Goal: Find specific page/section: Find specific page/section

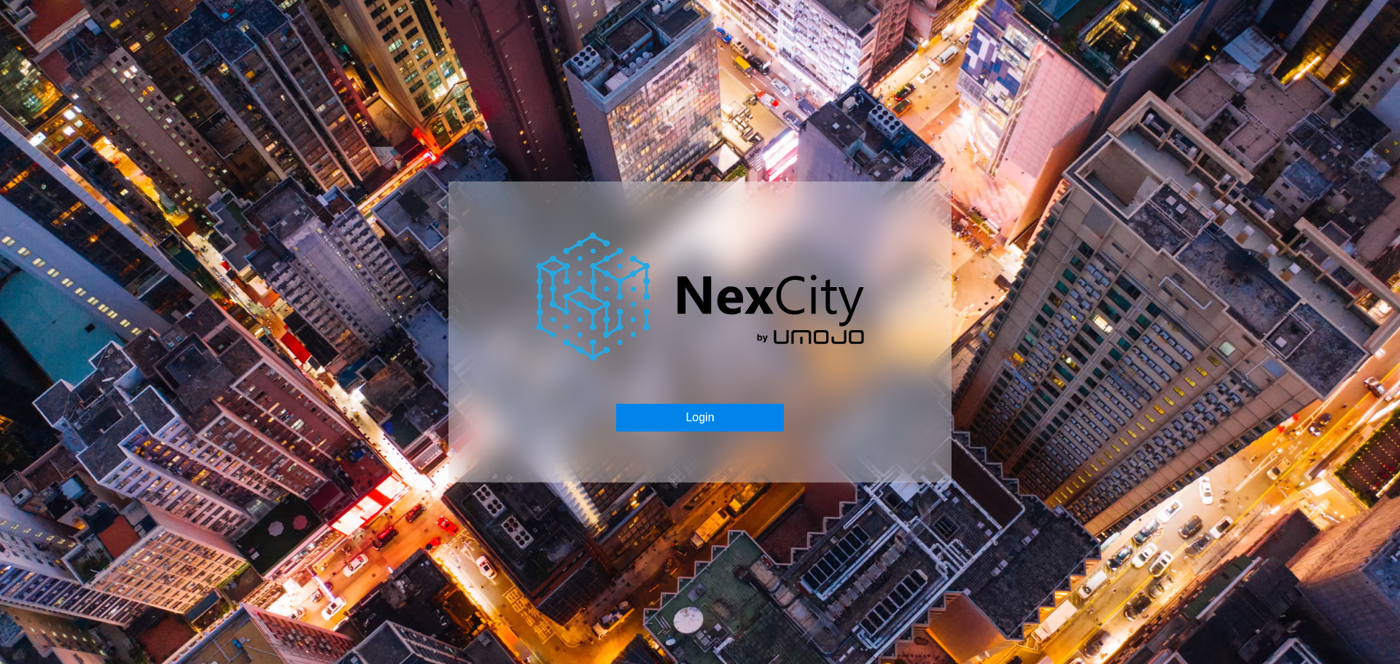
click at [715, 412] on button "Login" at bounding box center [699, 418] width 167 height 28
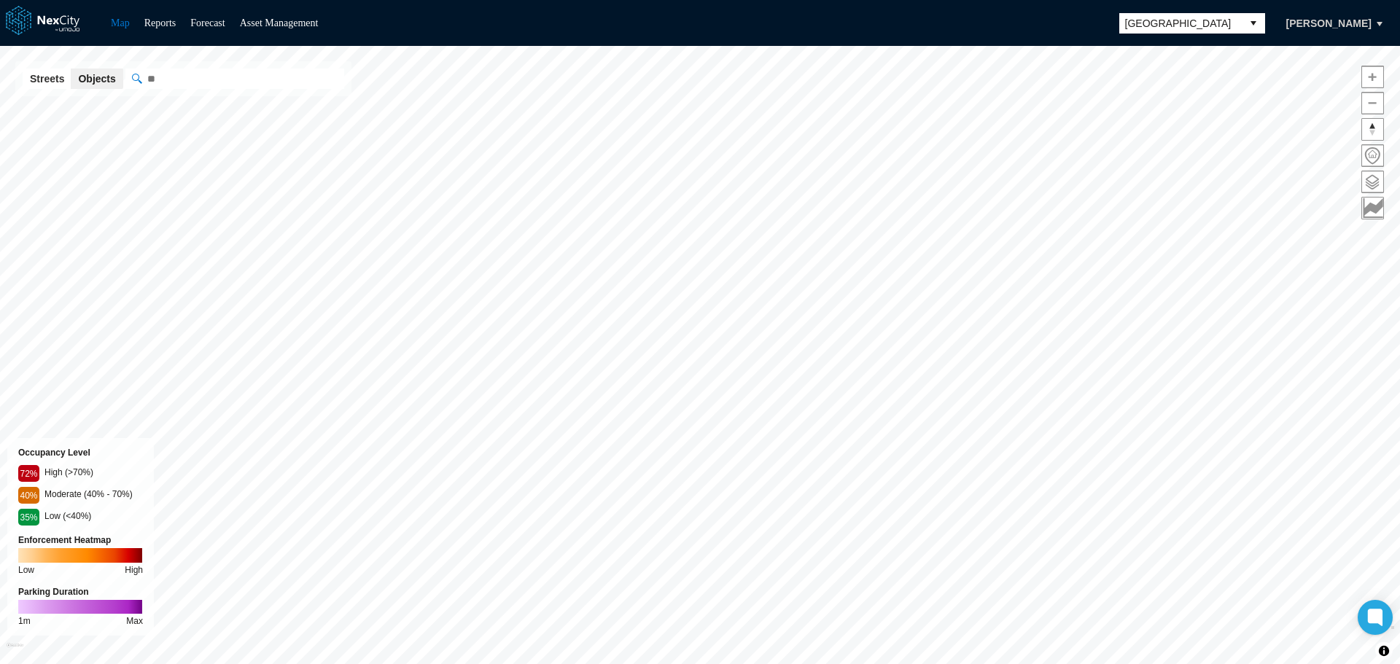
click at [1209, 20] on span "[GEOGRAPHIC_DATA]" at bounding box center [1180, 23] width 111 height 15
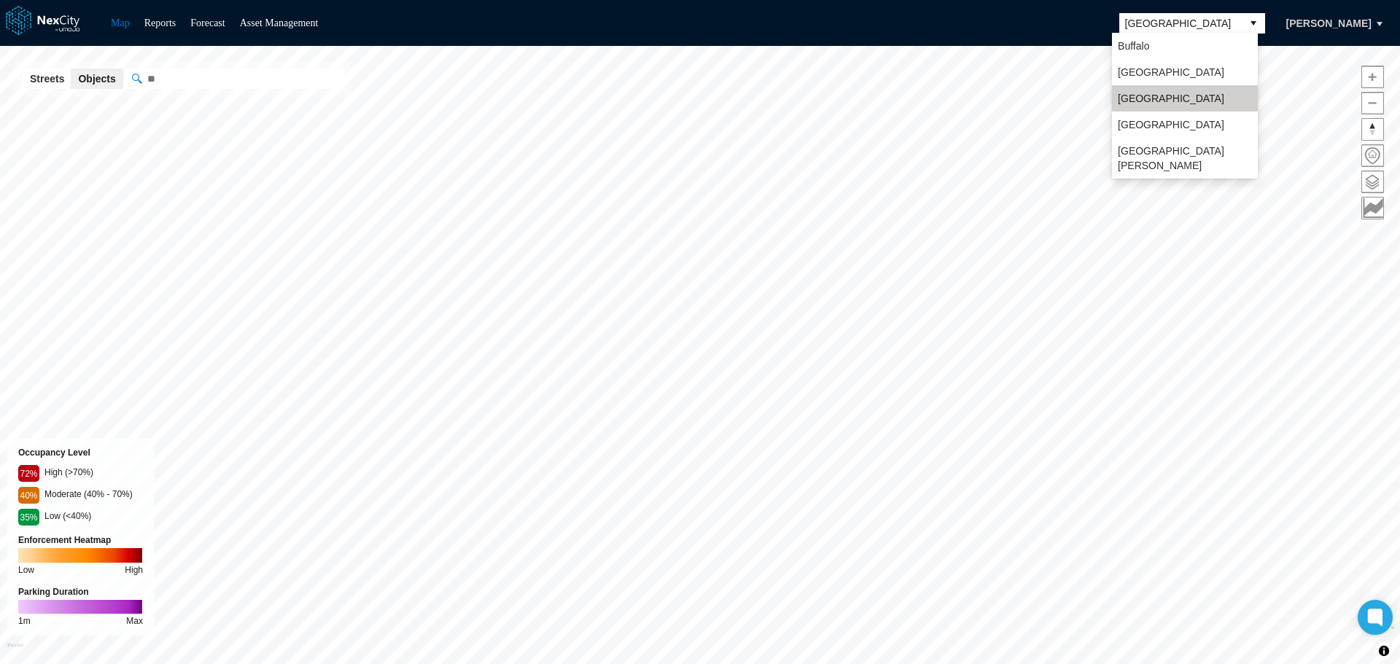
scroll to position [38, 0]
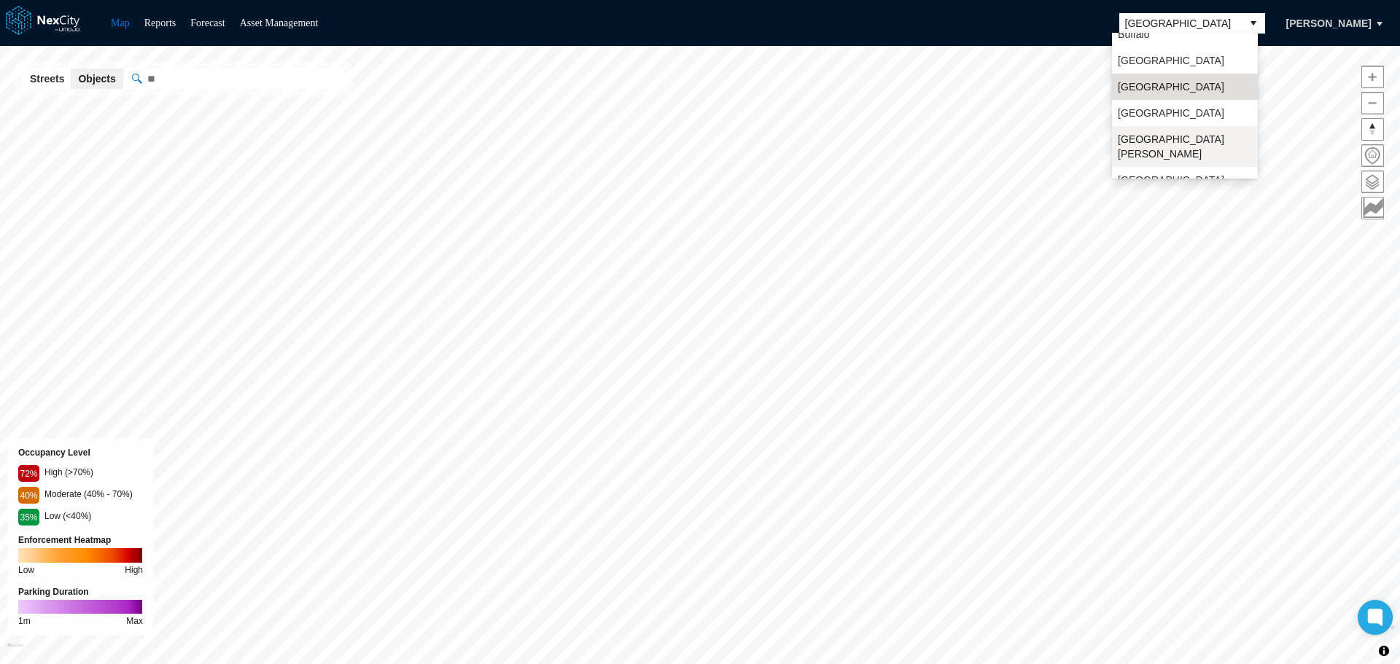
click at [1155, 141] on span "[GEOGRAPHIC_DATA][PERSON_NAME]" at bounding box center [1185, 146] width 134 height 29
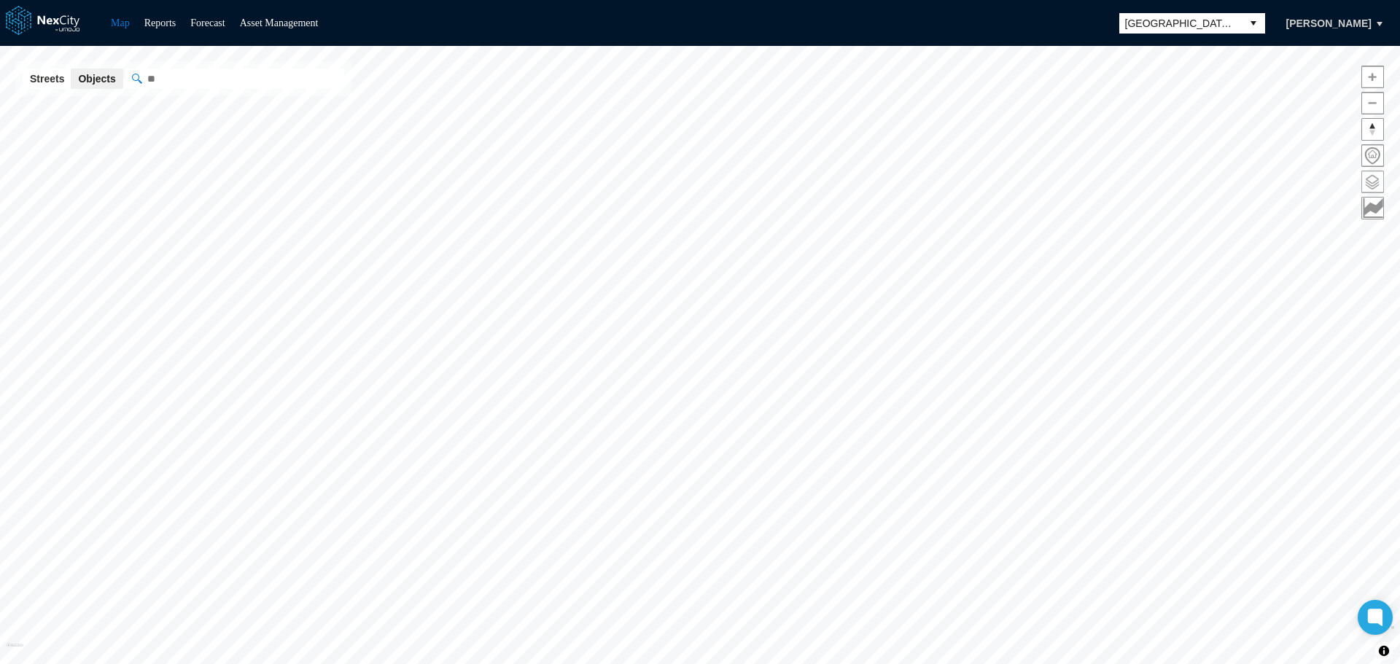
click at [1376, 174] on span at bounding box center [1372, 181] width 21 height 21
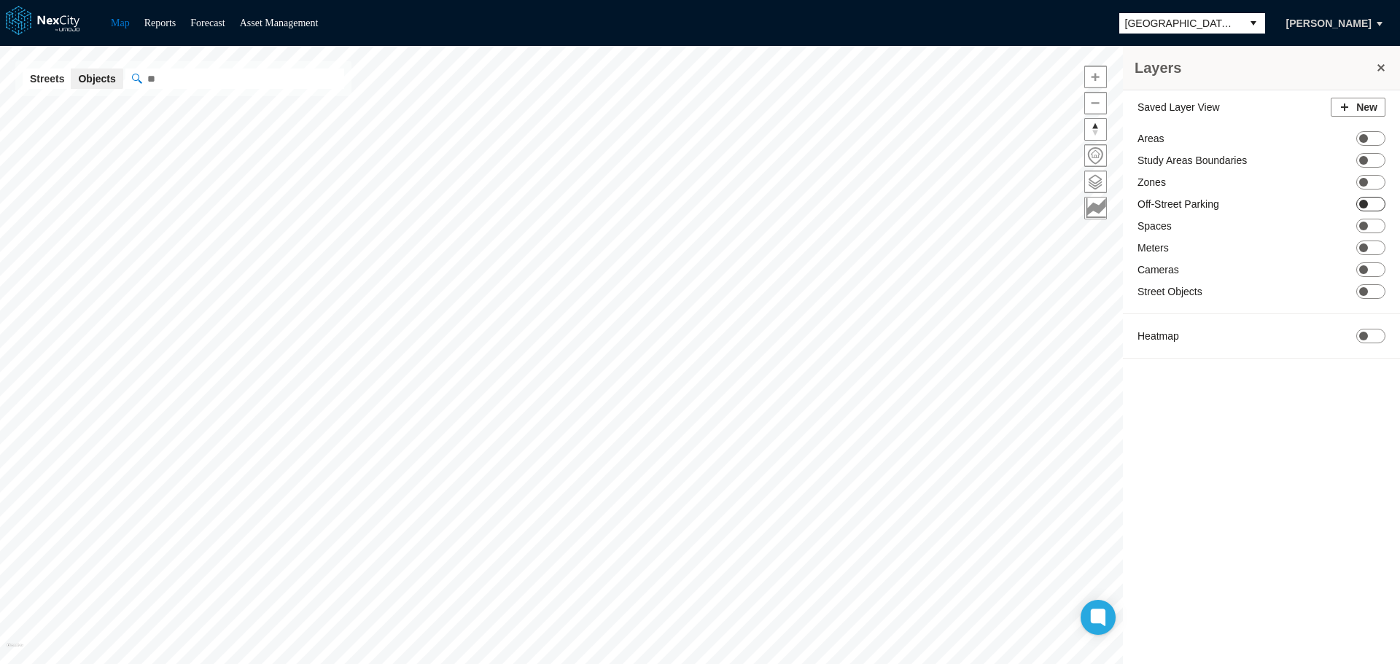
click at [1366, 203] on span at bounding box center [1363, 204] width 9 height 9
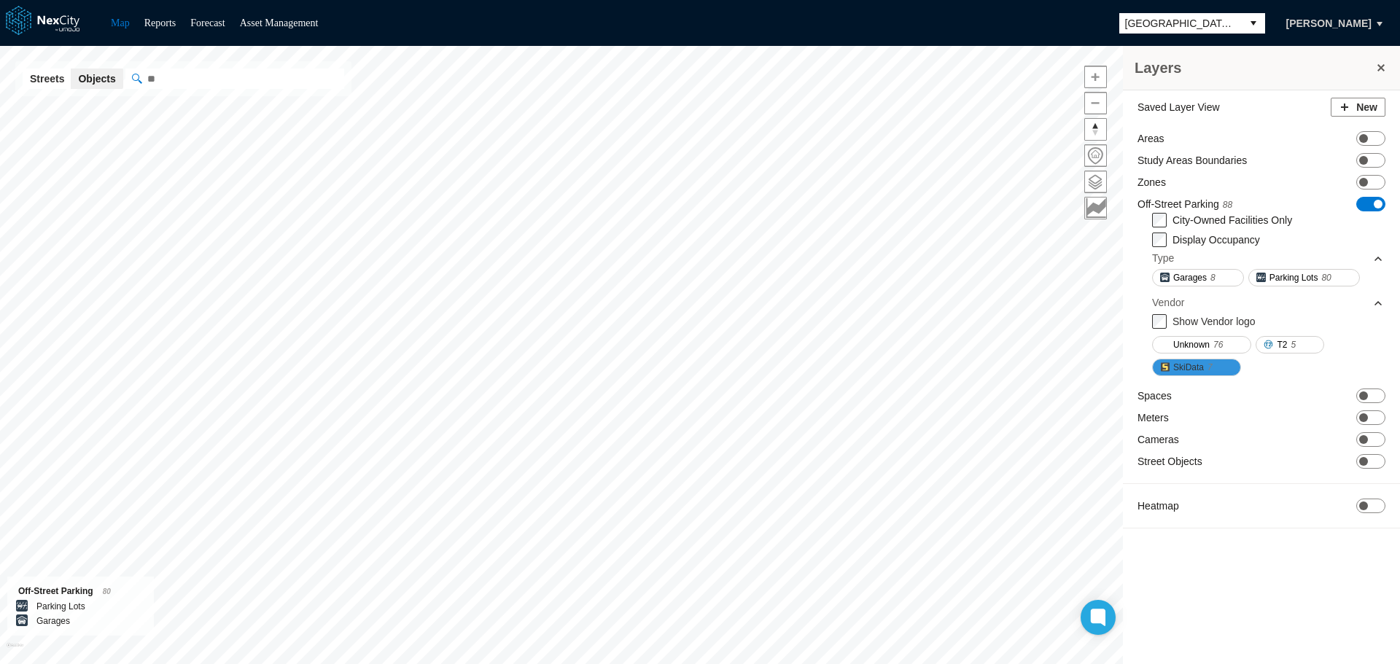
click at [1184, 365] on span "SkiData" at bounding box center [1188, 367] width 31 height 15
click at [1372, 503] on span "ON OFF" at bounding box center [1371, 506] width 29 height 15
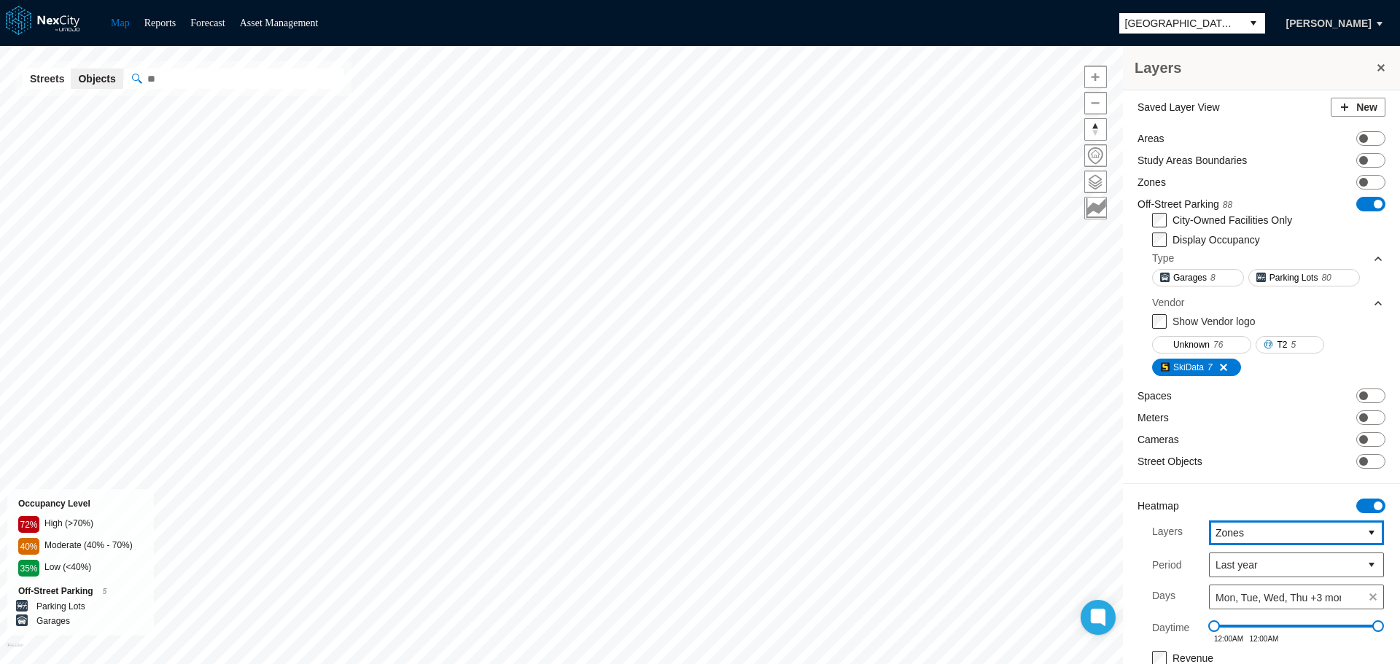
click at [1266, 527] on span "Zones" at bounding box center [1285, 533] width 139 height 15
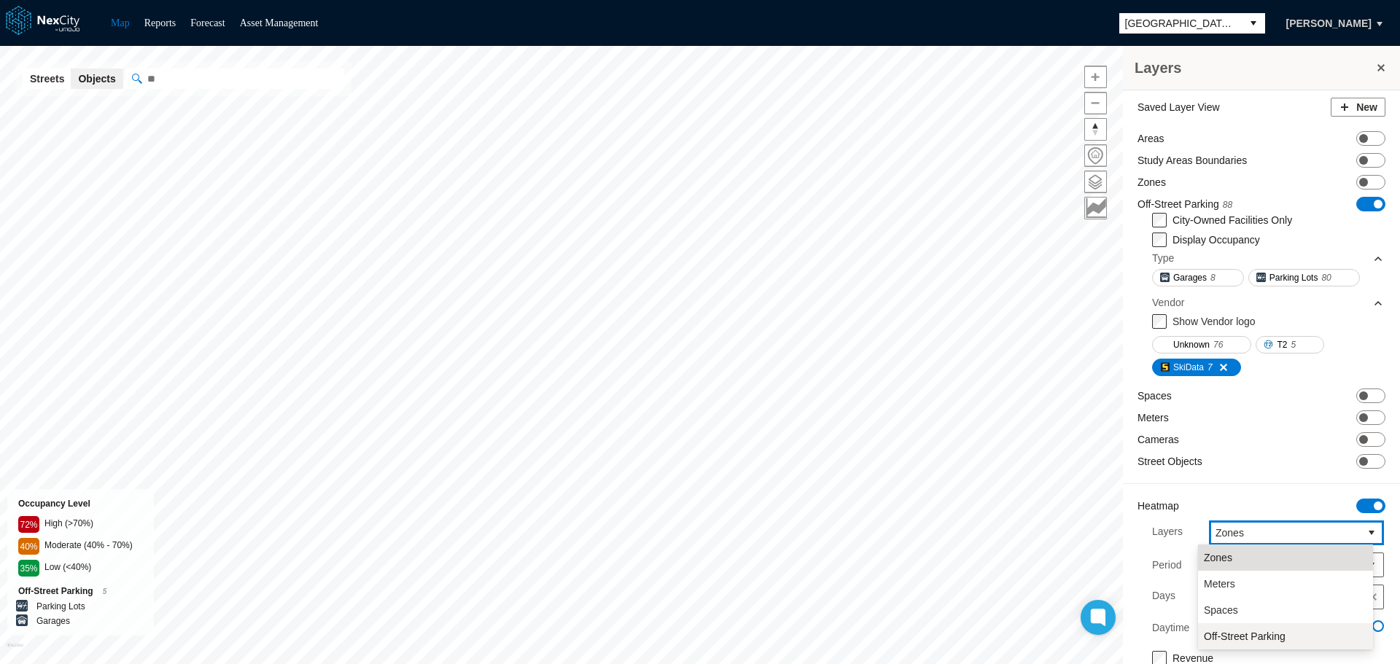
click at [1242, 637] on span "Off-Street Parking" at bounding box center [1245, 636] width 82 height 15
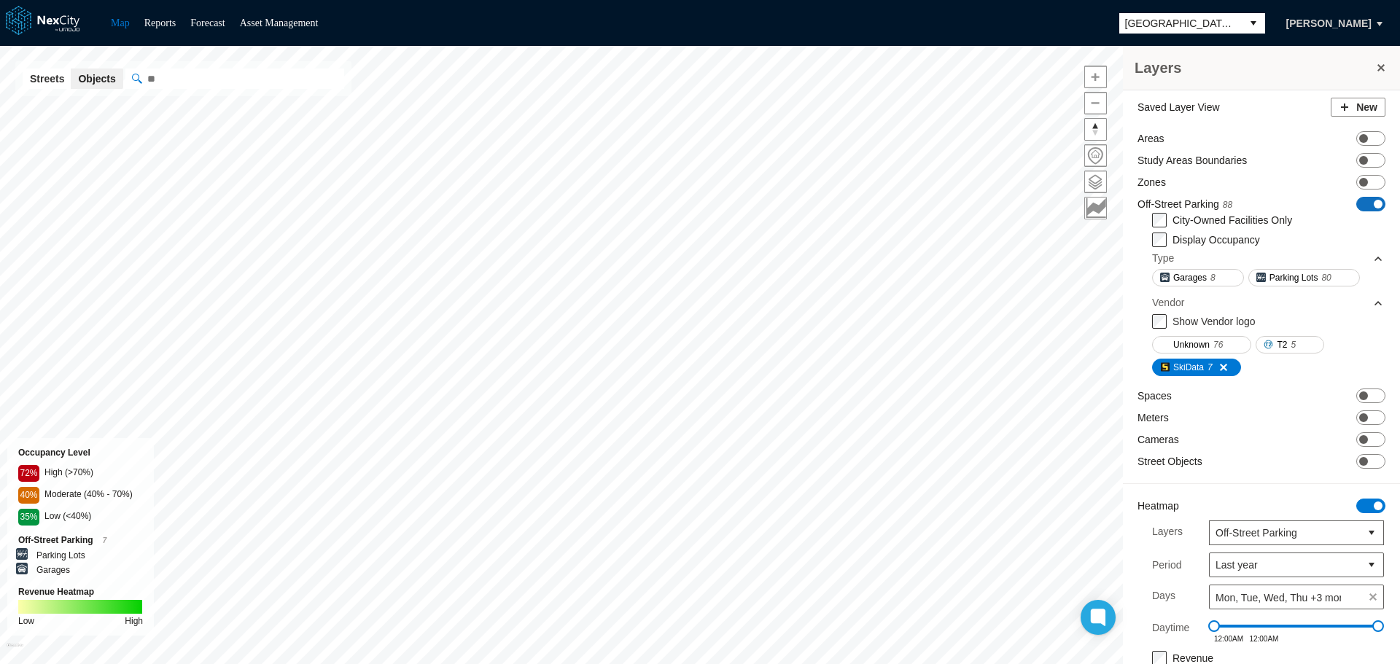
click at [1374, 202] on span at bounding box center [1378, 204] width 9 height 9
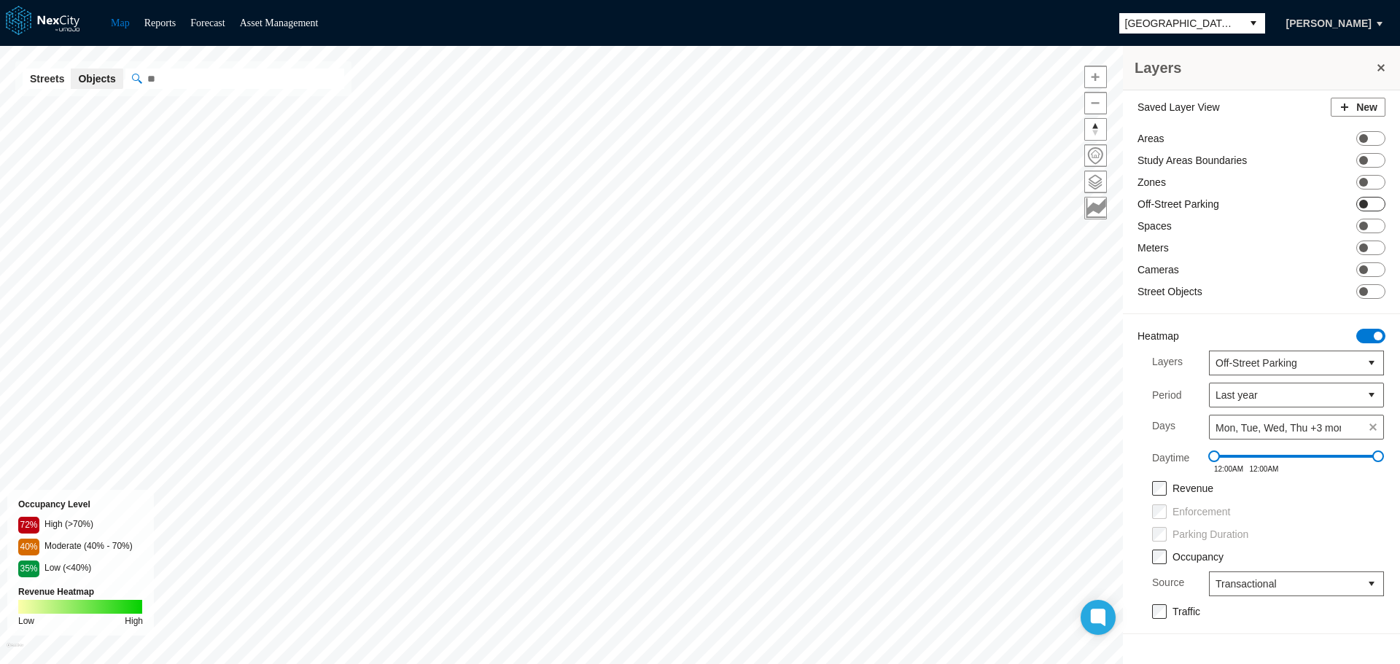
click at [1369, 206] on span "ON OFF" at bounding box center [1371, 204] width 29 height 15
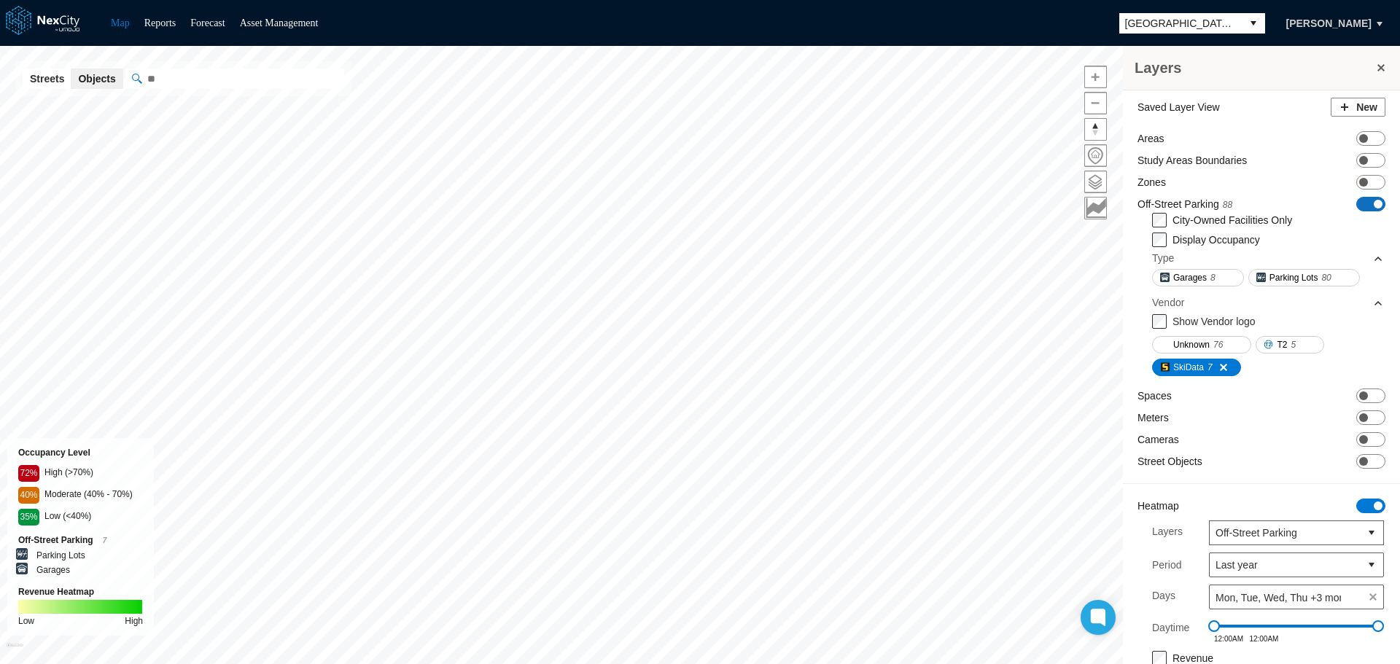
click at [1374, 206] on span at bounding box center [1378, 204] width 9 height 9
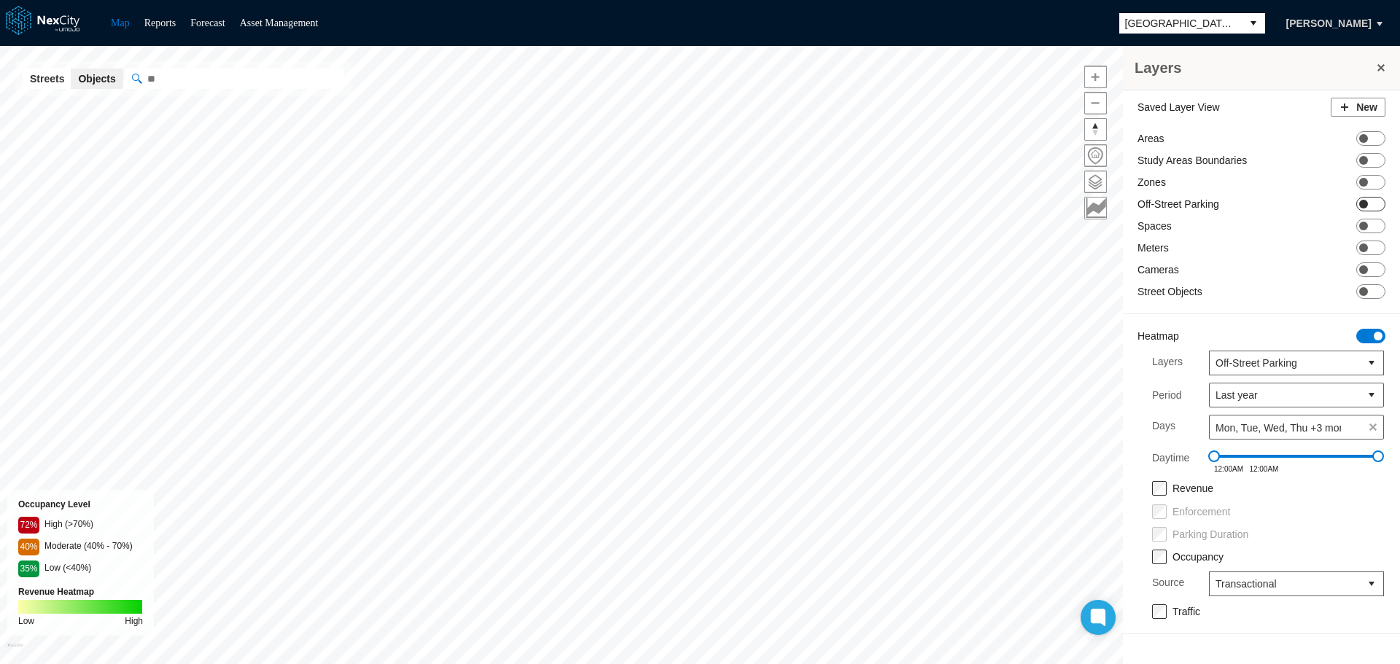
click at [1369, 206] on span "ON OFF" at bounding box center [1371, 204] width 29 height 15
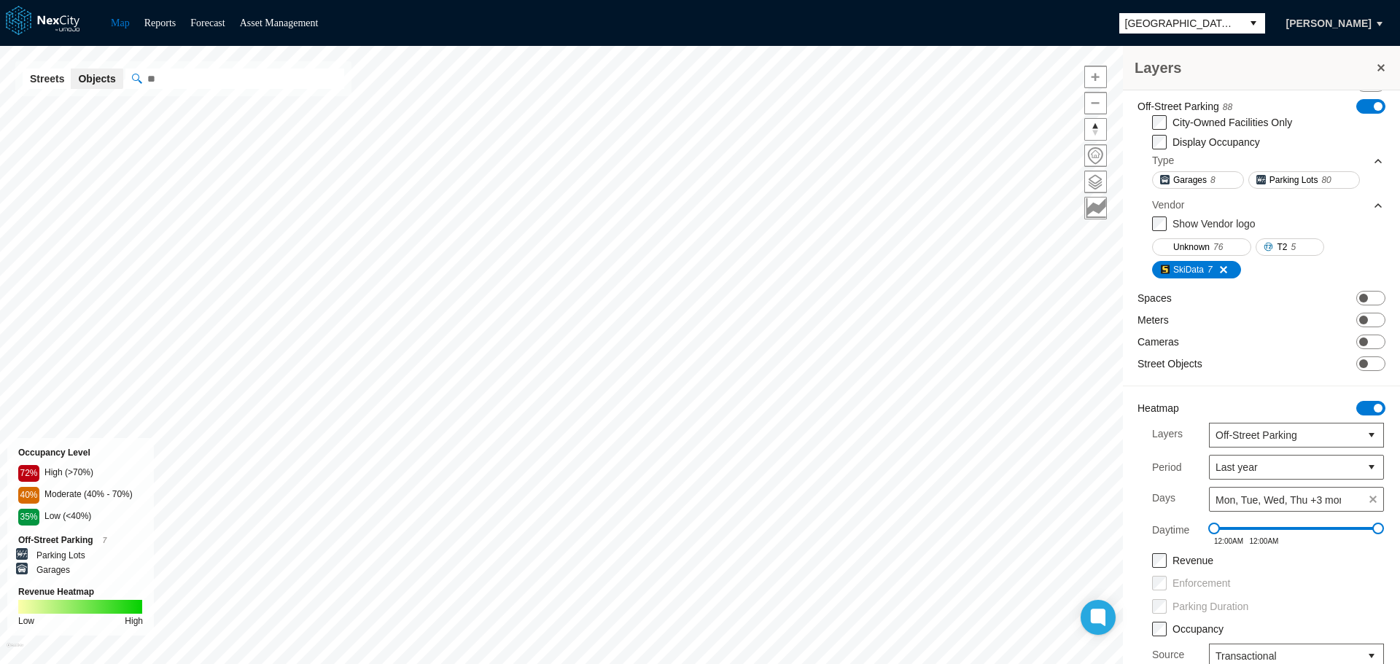
scroll to position [152, 0]
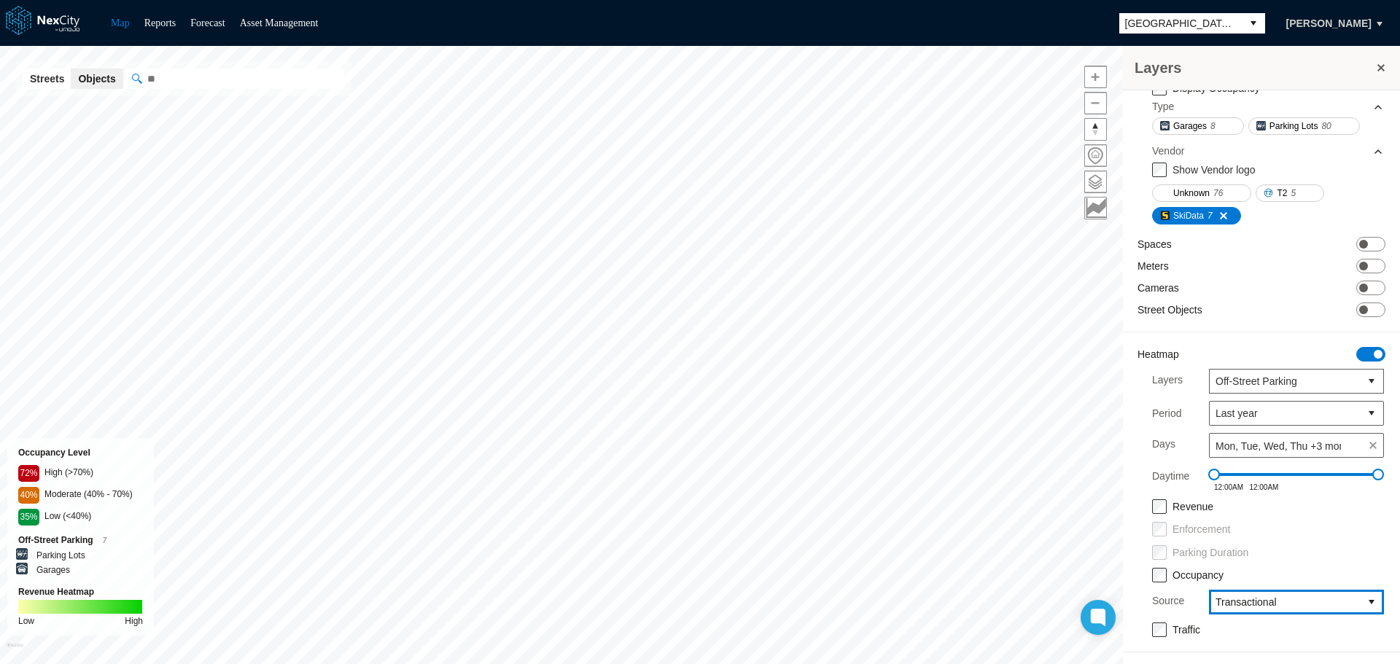
click at [1284, 602] on span "Transactional" at bounding box center [1285, 602] width 139 height 15
click at [1235, 525] on span "Camera" at bounding box center [1222, 523] width 36 height 15
click at [1262, 607] on span "Camera" at bounding box center [1285, 602] width 139 height 15
click at [1245, 548] on span "Transactional" at bounding box center [1234, 550] width 61 height 15
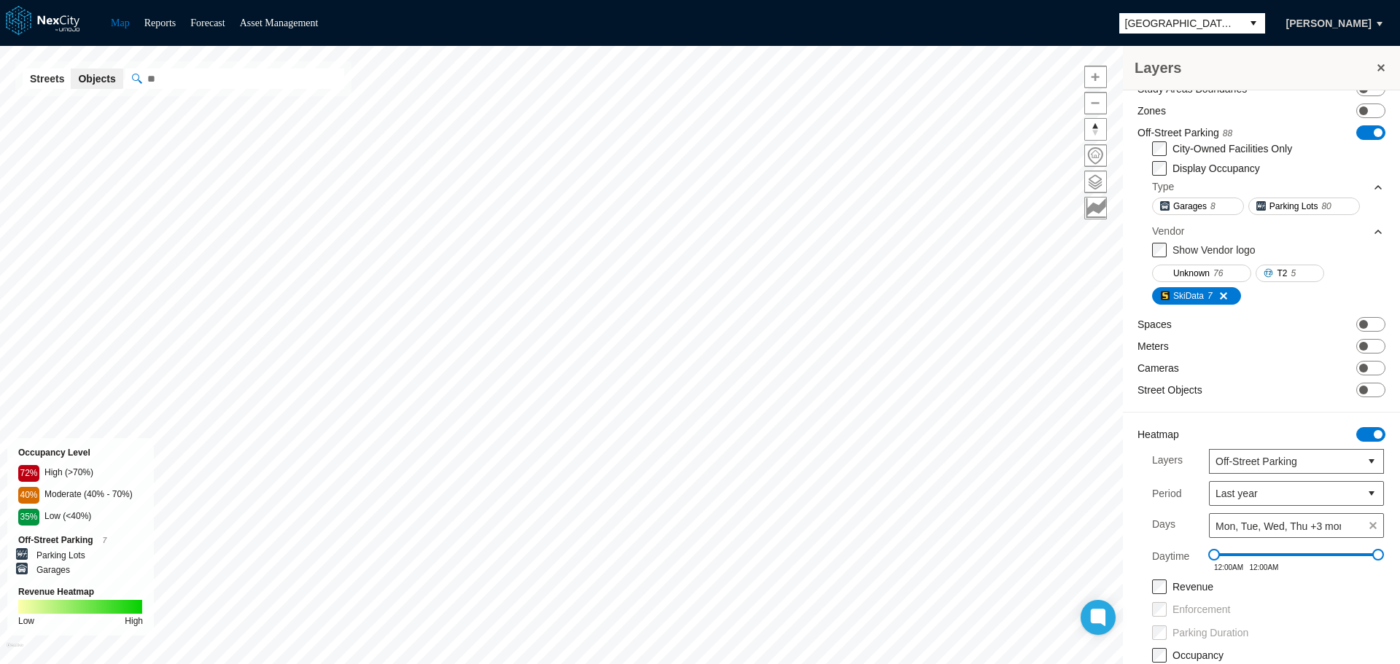
scroll to position [0, 0]
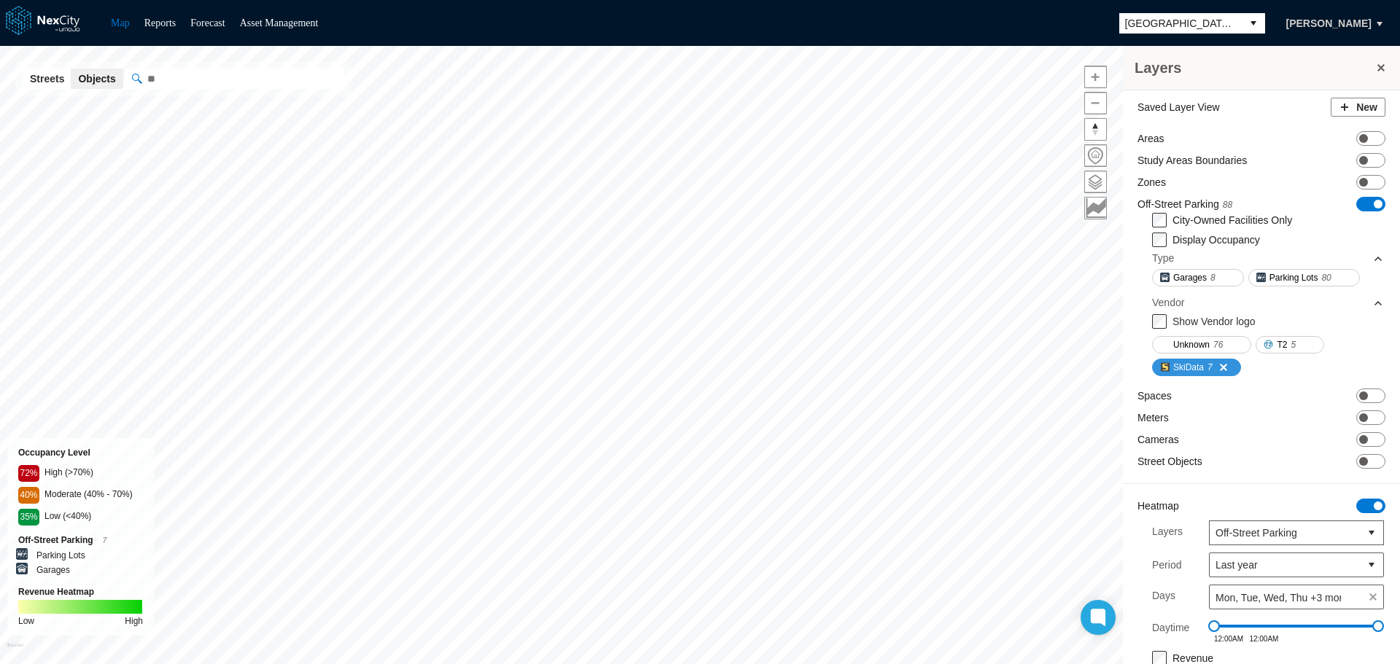
click at [1225, 367] on span at bounding box center [1219, 368] width 12 height 12
click at [1225, 367] on button "SkiData 7" at bounding box center [1196, 368] width 89 height 18
click at [1374, 201] on span at bounding box center [1378, 204] width 9 height 9
